Goal: Find specific page/section: Locate a particular part of the current website

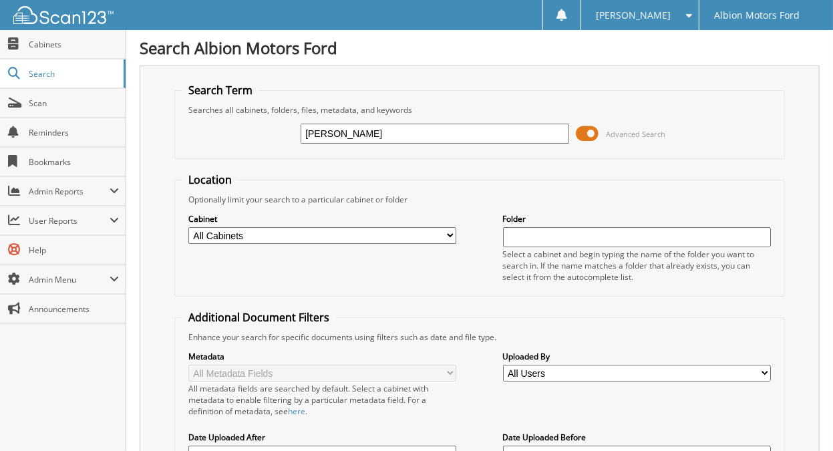
type input "[PERSON_NAME]"
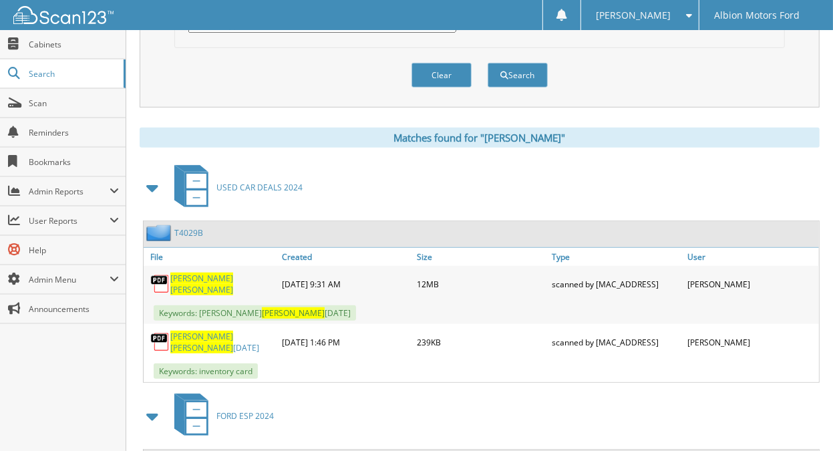
scroll to position [547, 0]
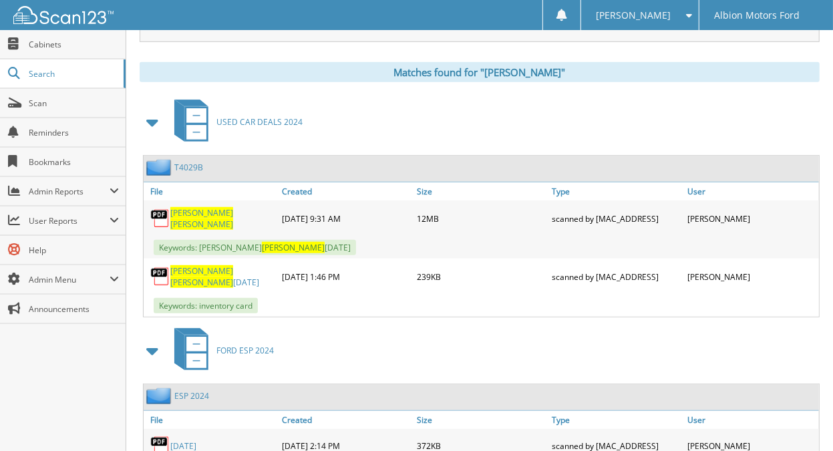
click at [198, 219] on span "Shaw" at bounding box center [201, 224] width 63 height 11
click at [688, 13] on span at bounding box center [686, 15] width 13 height 9
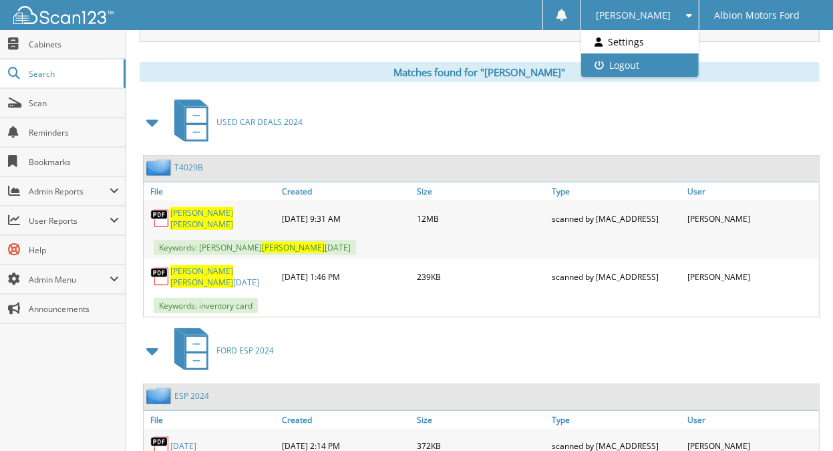
click at [656, 64] on link "Logout" at bounding box center [640, 64] width 118 height 23
